Goal: Find specific page/section: Find specific page/section

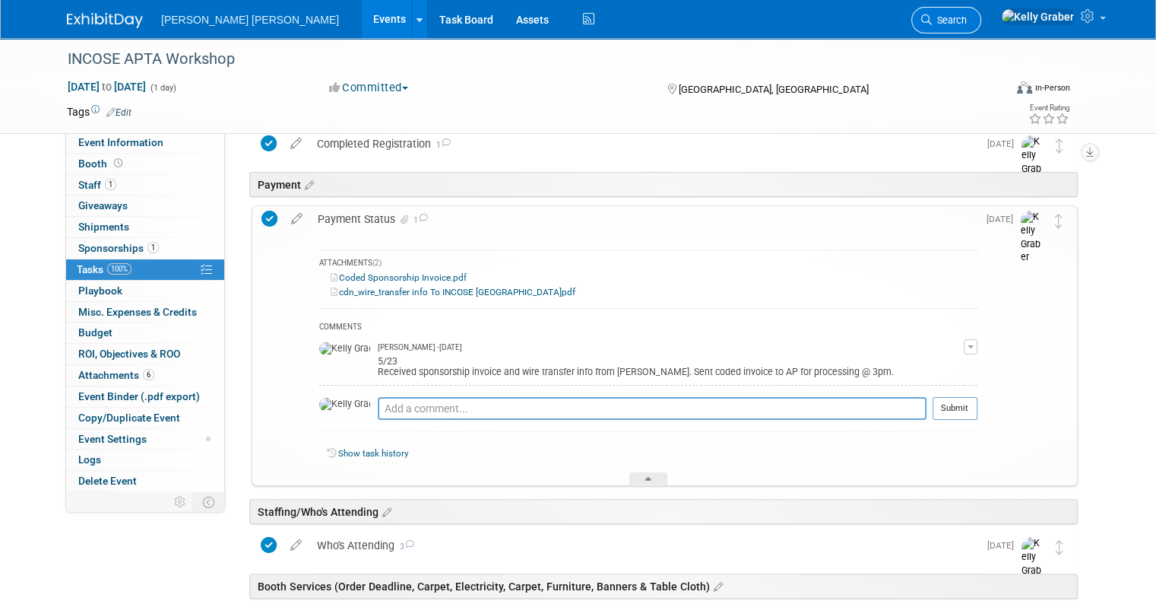
click at [967, 18] on span "Search" at bounding box center [949, 19] width 35 height 11
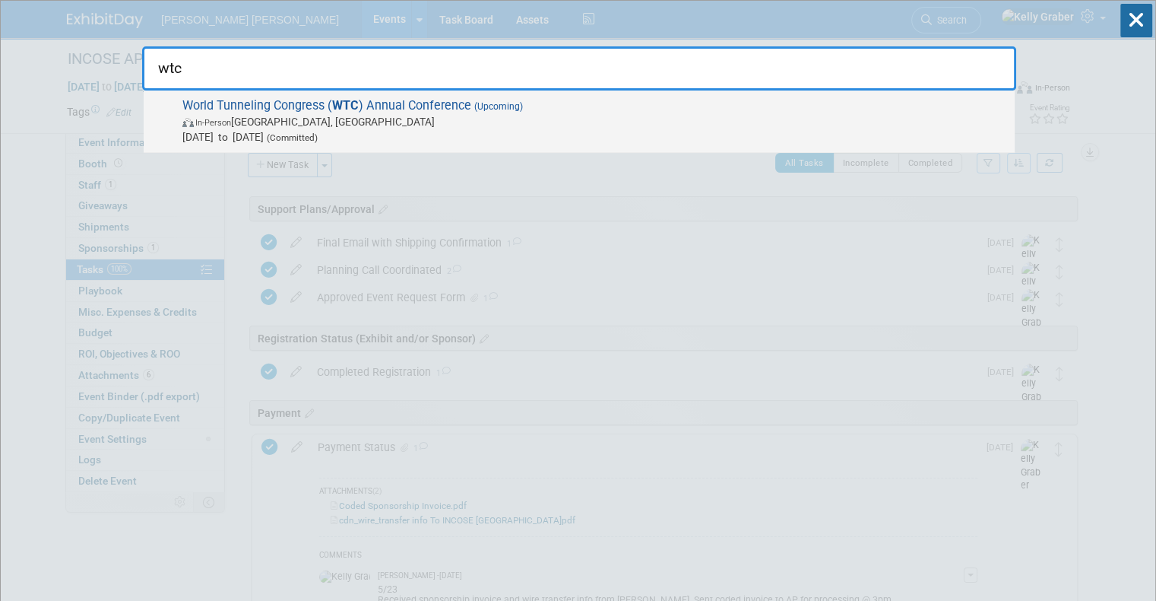
type input "wtc"
click at [350, 122] on span "In-Person [GEOGRAPHIC_DATA], [GEOGRAPHIC_DATA]" at bounding box center [594, 121] width 825 height 15
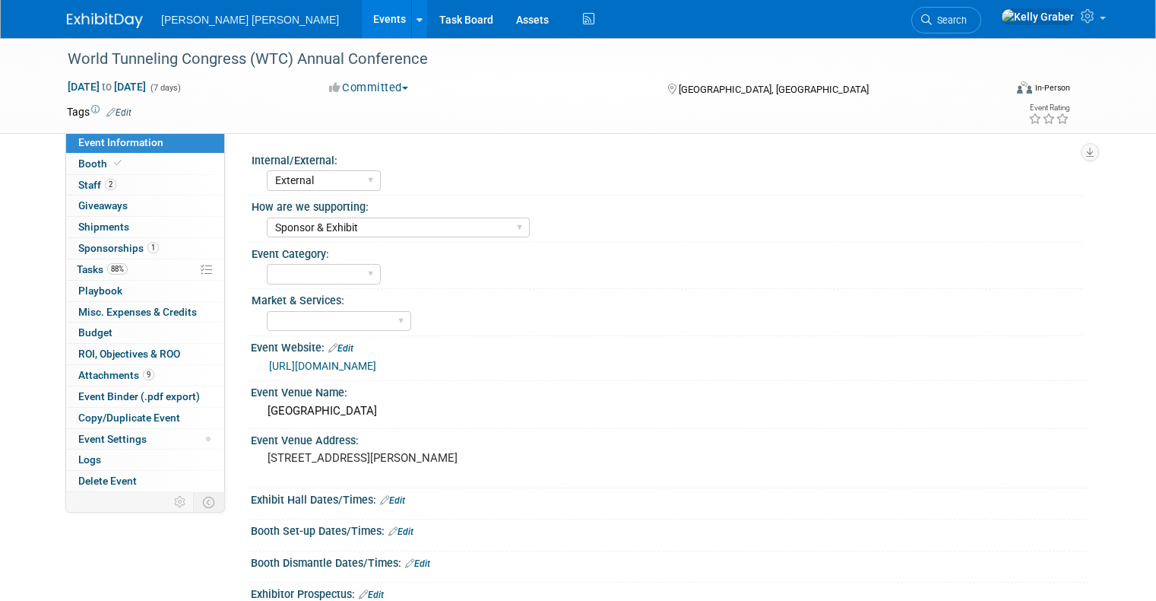
select select "External"
select select "Sponsor & Exhibit"
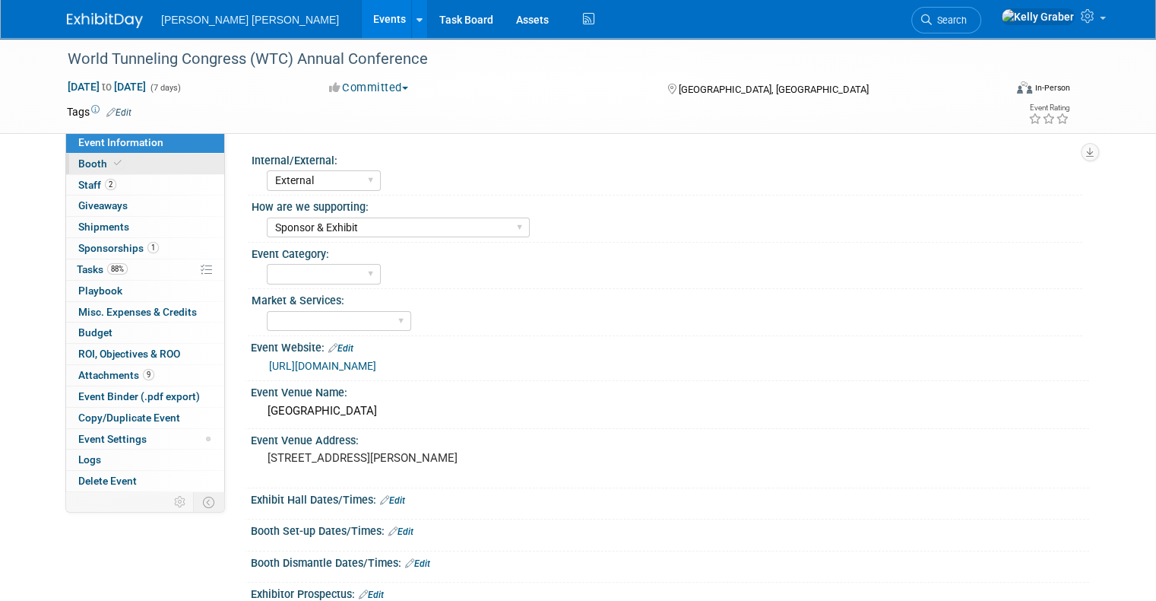
click at [83, 160] on span "Booth" at bounding box center [101, 163] width 46 height 12
